Goal: Task Accomplishment & Management: Use online tool/utility

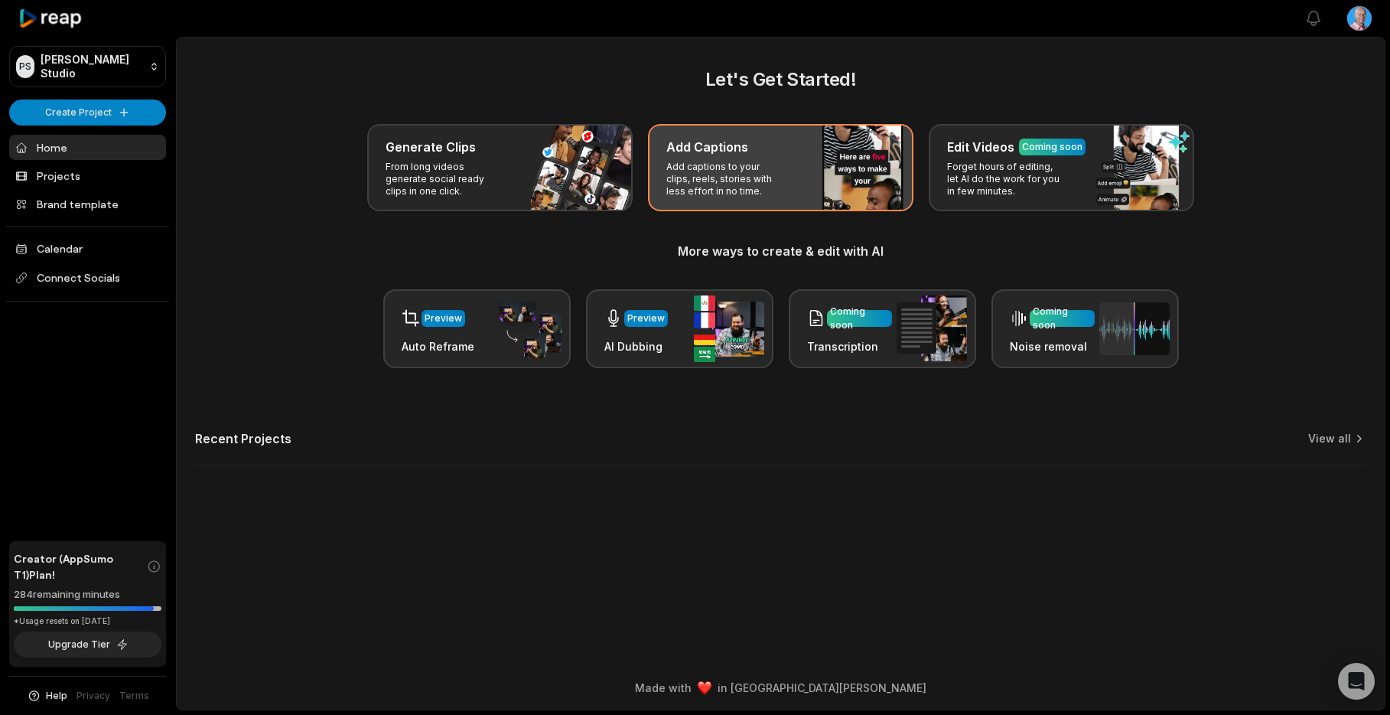
click at [746, 158] on div "Add Captions Add captions to your clips, reels, stories with less effort in no …" at bounding box center [781, 167] width 266 height 87
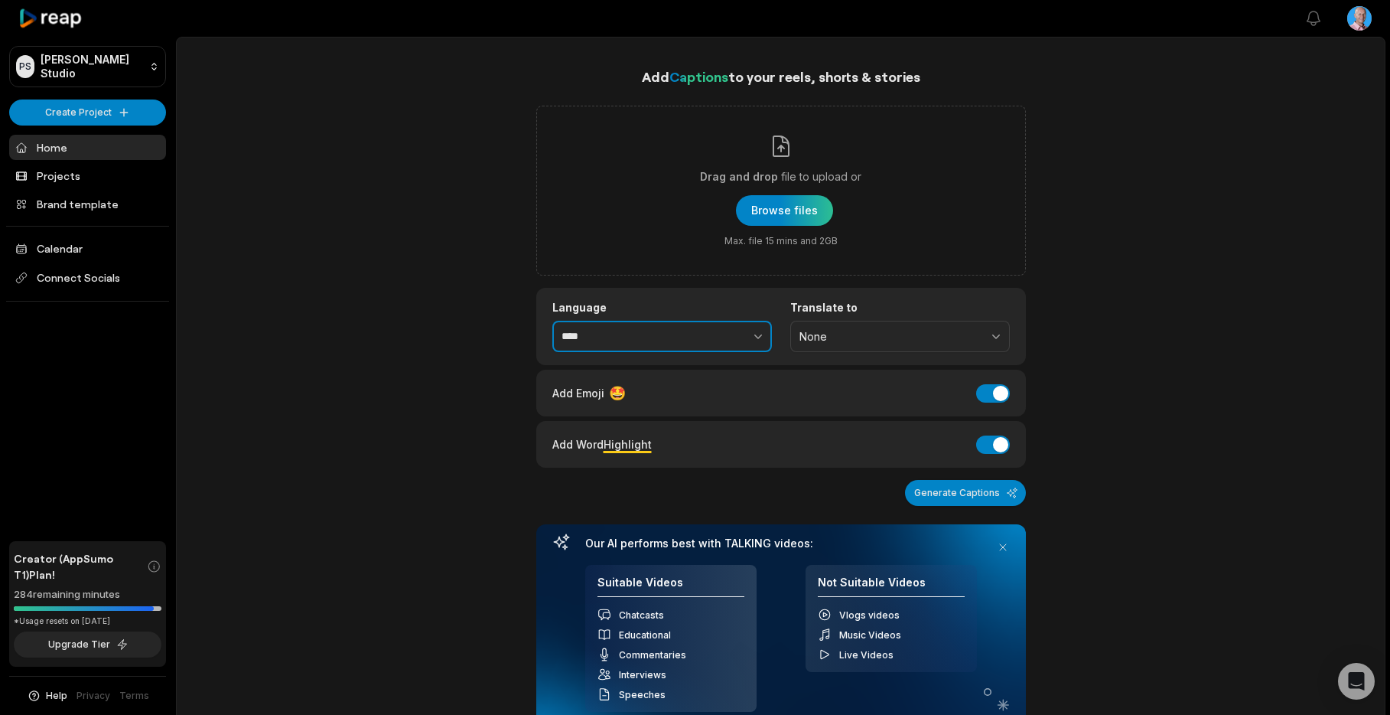
click at [691, 337] on button "button" at bounding box center [725, 337] width 94 height 32
type input "******"
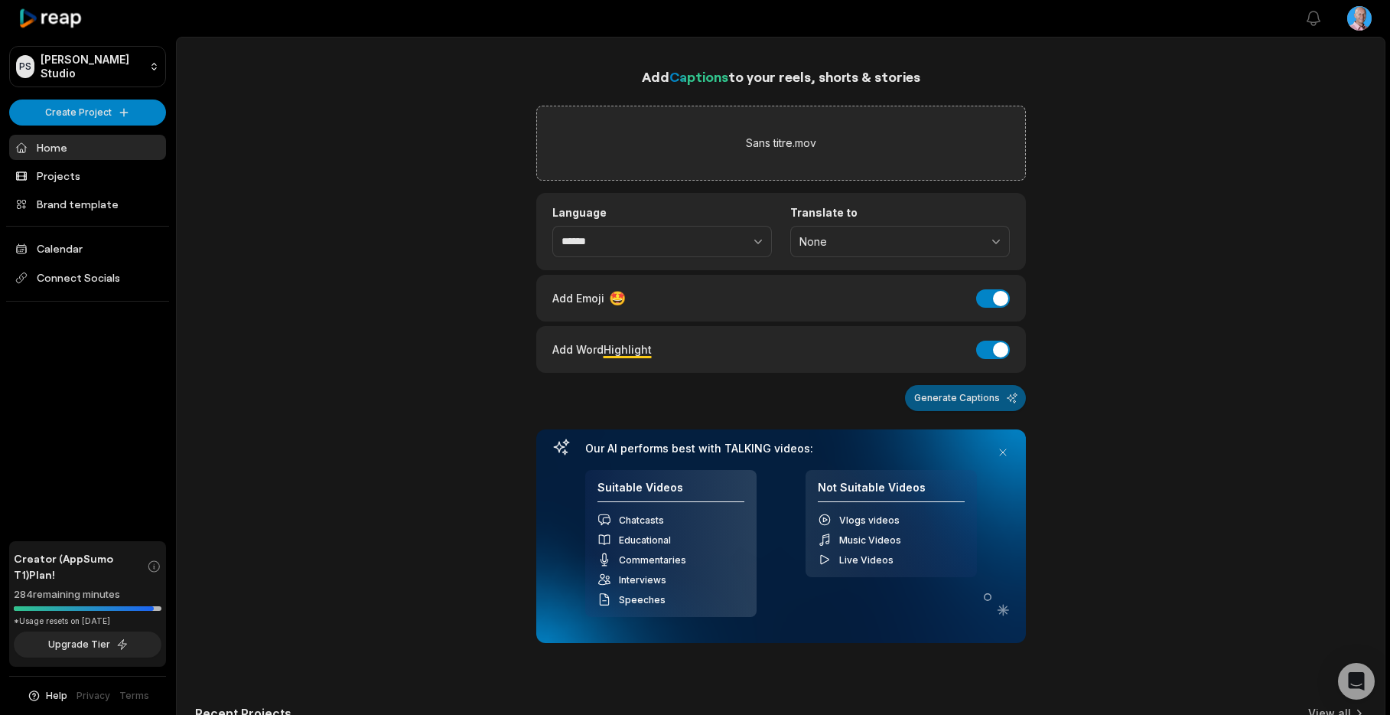
click at [973, 400] on button "Generate Captions" at bounding box center [965, 398] width 121 height 26
click at [1001, 454] on button at bounding box center [1002, 452] width 21 height 21
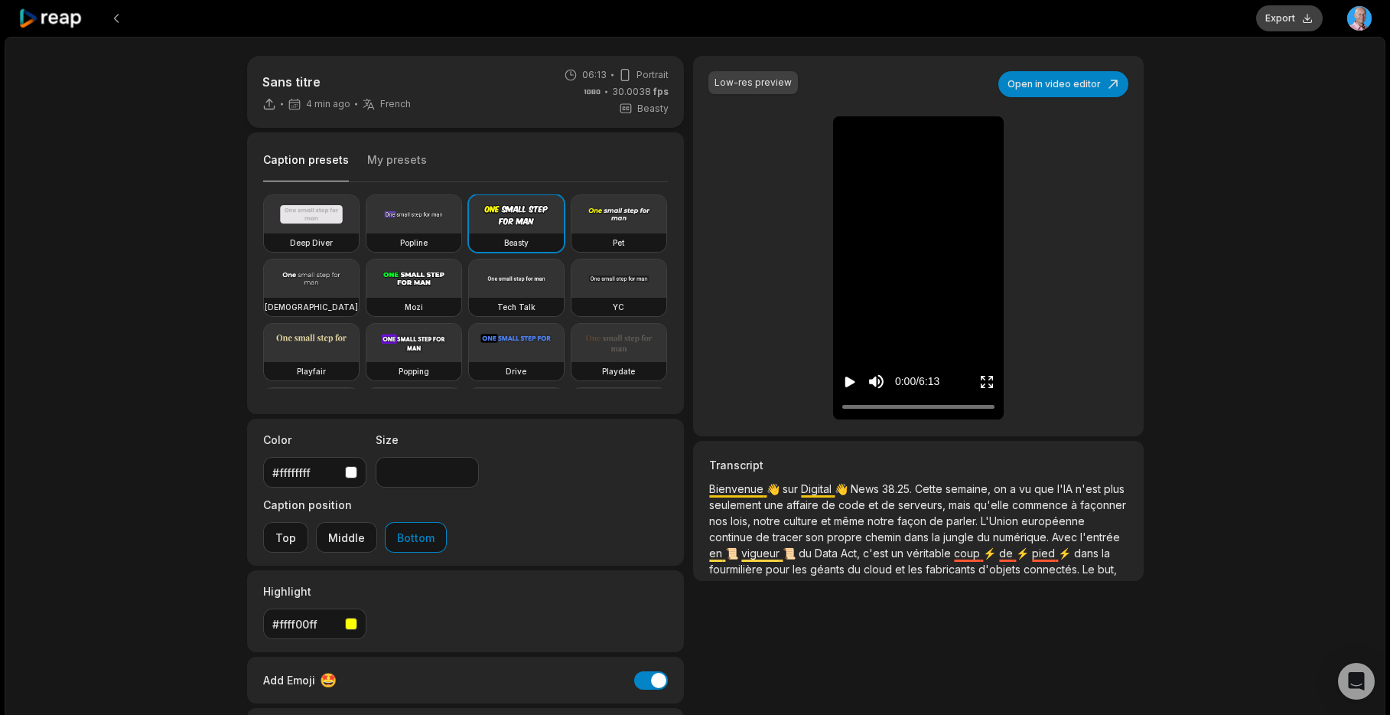
click at [1285, 20] on button "Export" at bounding box center [1289, 18] width 67 height 26
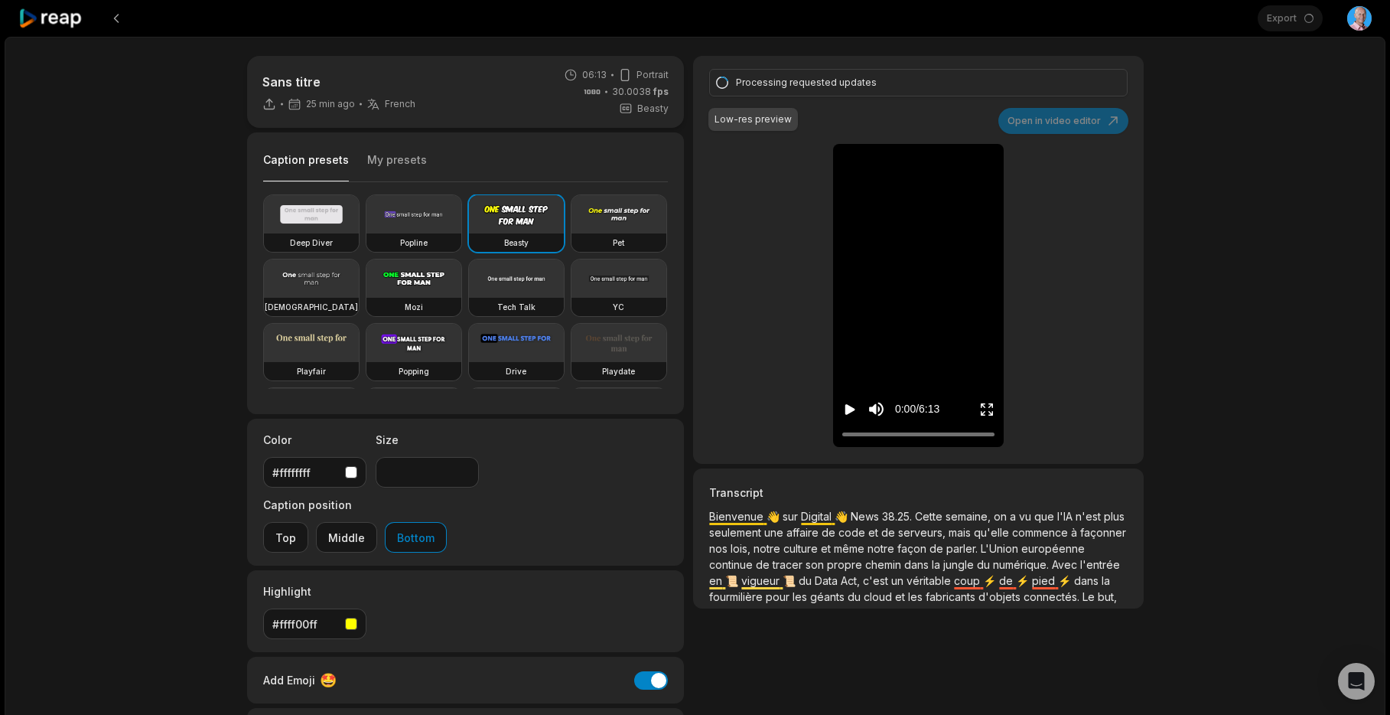
click at [47, 21] on icon at bounding box center [50, 18] width 65 height 21
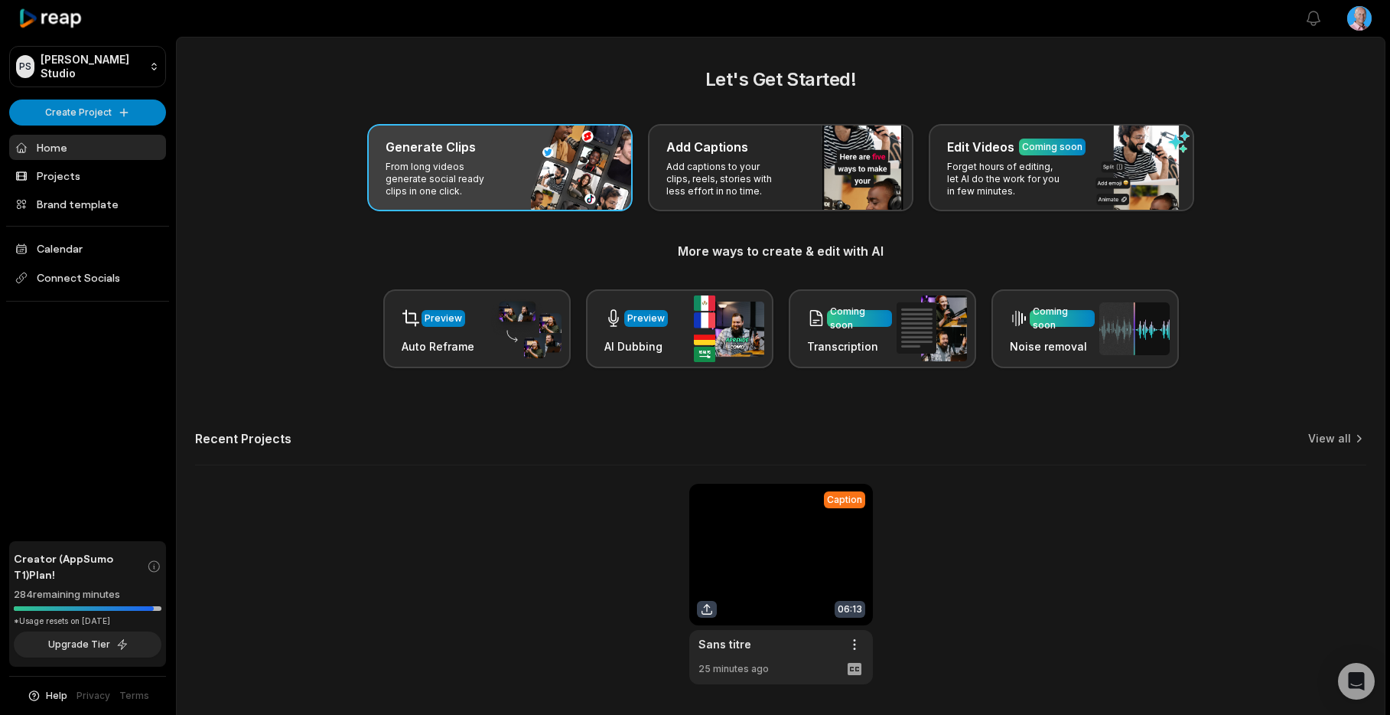
click at [480, 168] on p "From long videos generate social ready clips in one click." at bounding box center [445, 179] width 119 height 37
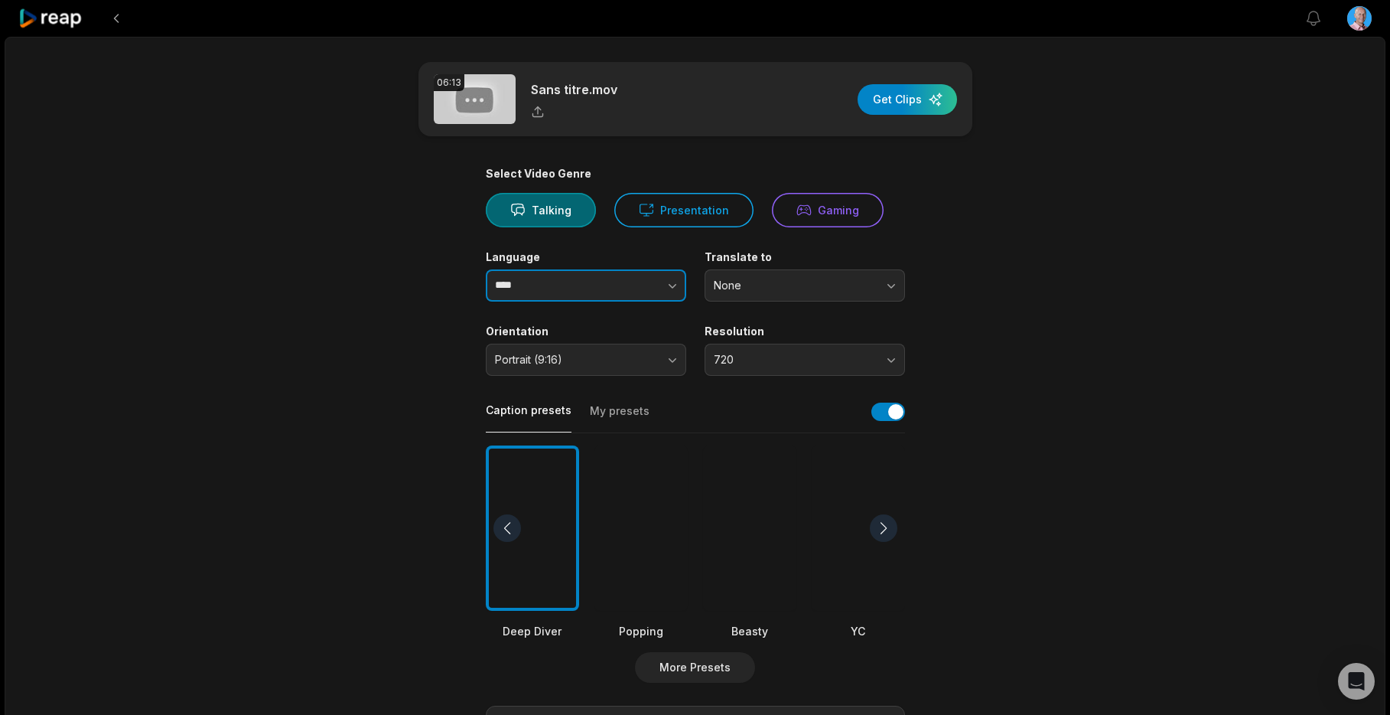
click at [574, 284] on input "****" at bounding box center [586, 285] width 200 height 32
type input "******"
click at [644, 560] on div at bounding box center [641, 528] width 93 height 166
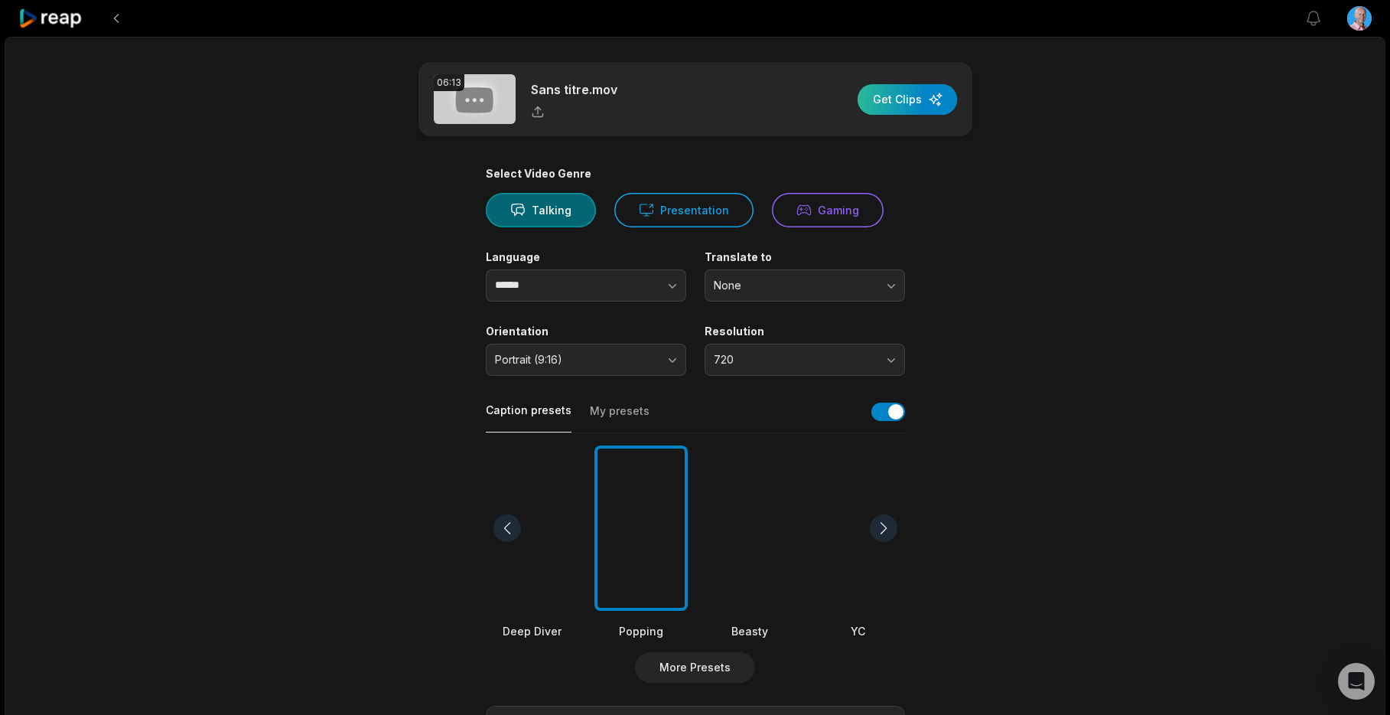
click at [906, 99] on div "button" at bounding box center [907, 99] width 99 height 31
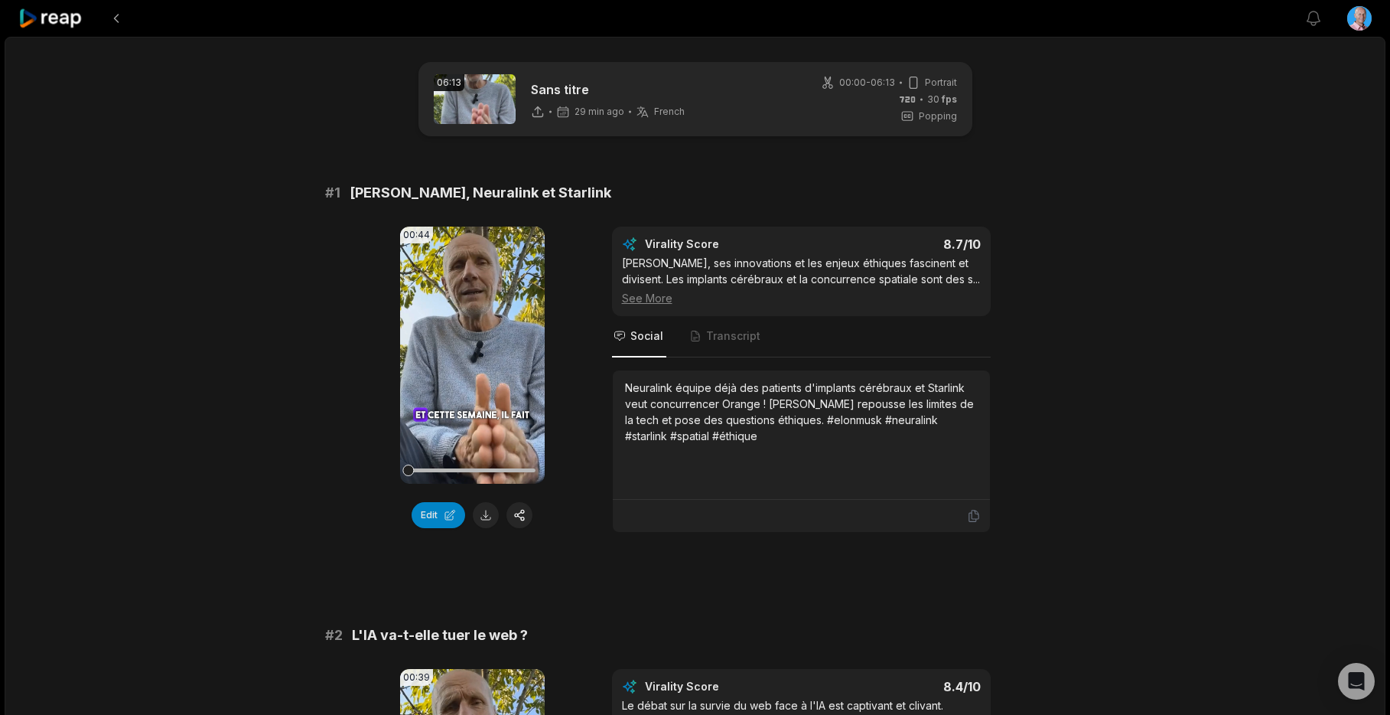
click at [64, 18] on icon at bounding box center [50, 18] width 65 height 21
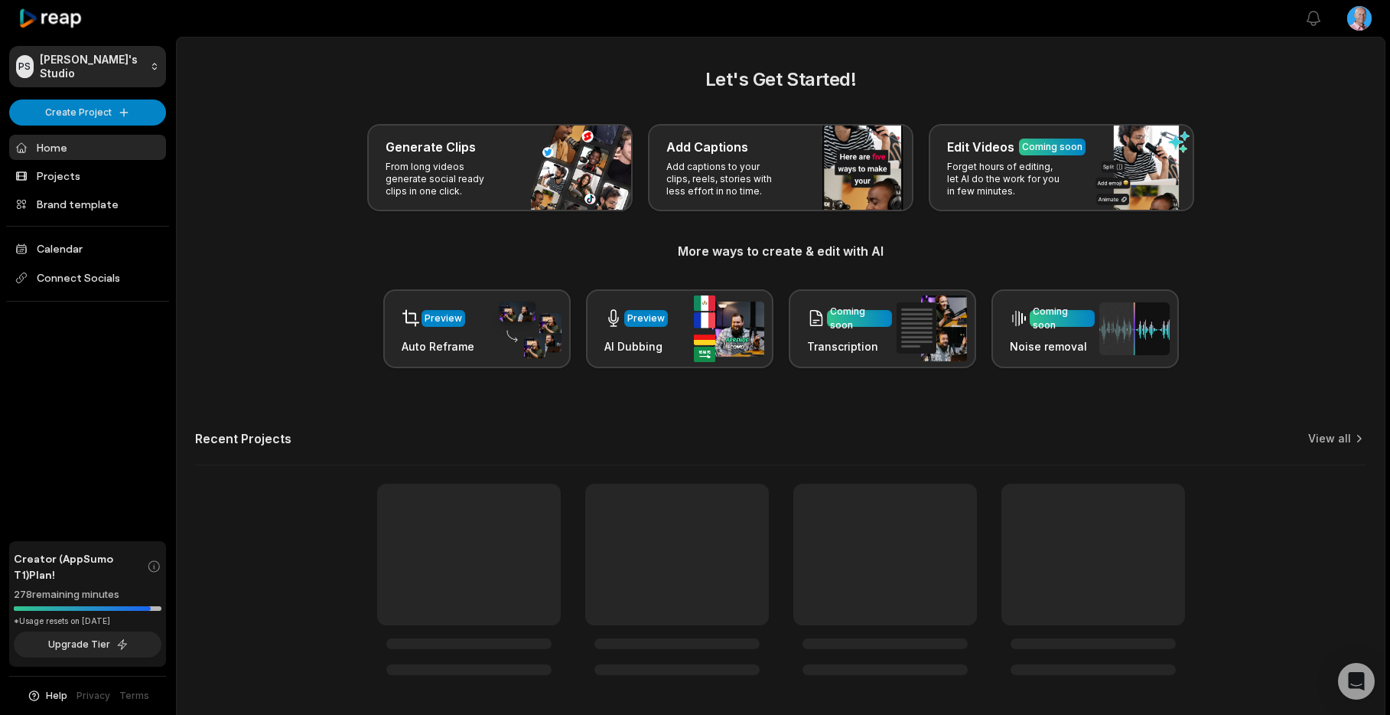
click at [74, 19] on icon at bounding box center [50, 18] width 65 height 21
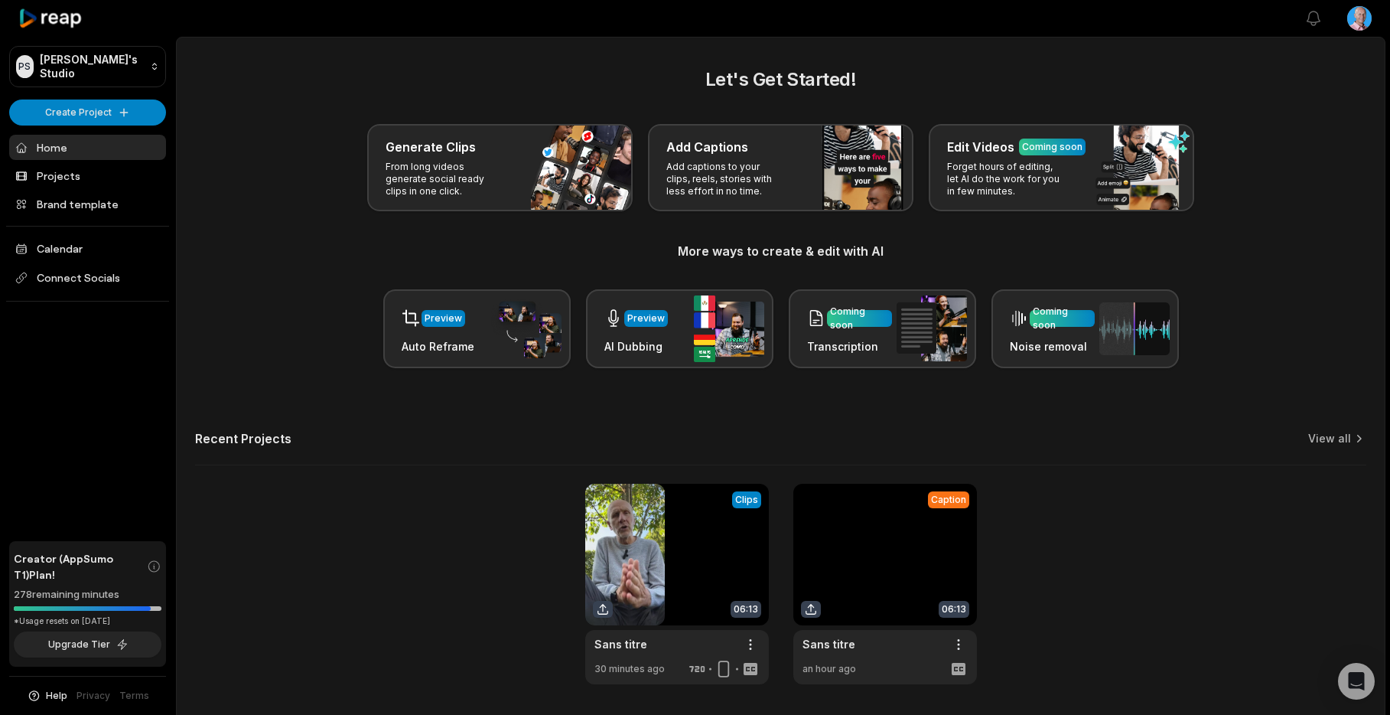
click at [899, 538] on link at bounding box center [885, 584] width 184 height 200
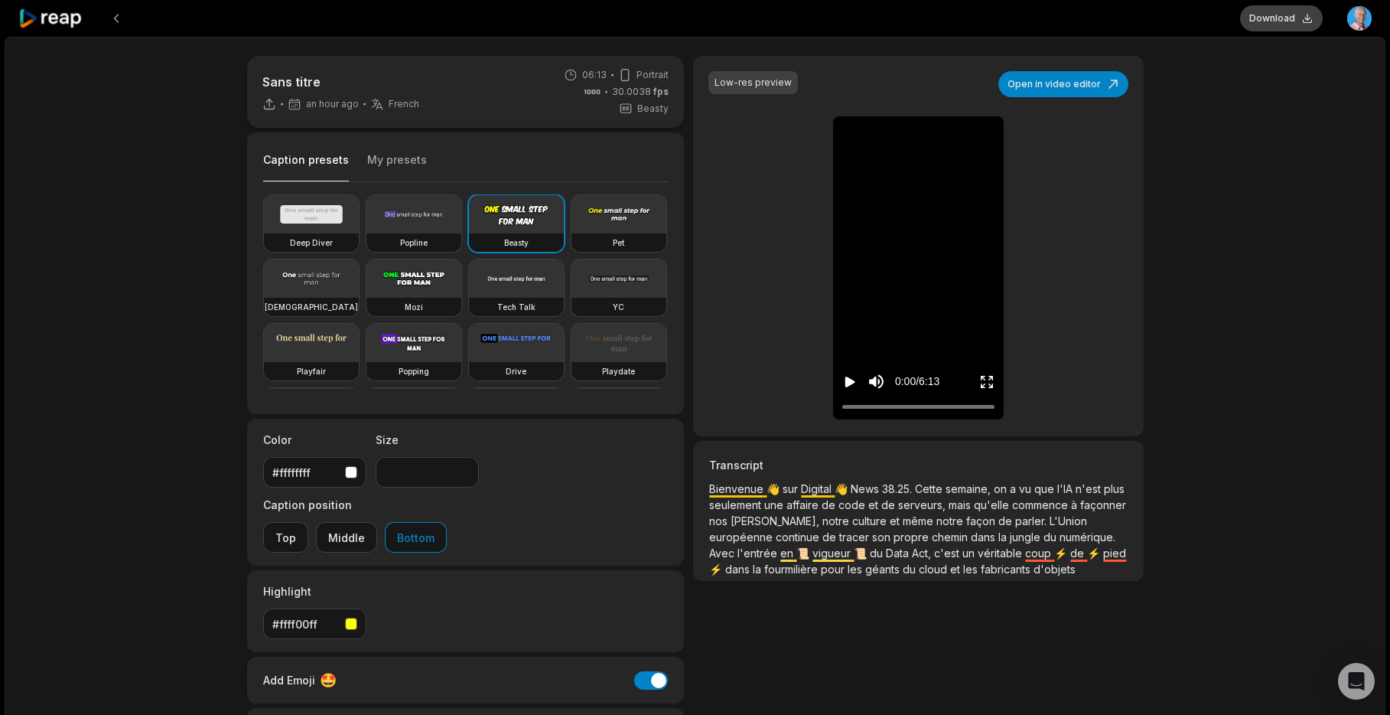
click at [1278, 19] on button "Download" at bounding box center [1281, 18] width 83 height 26
